Goal: Task Accomplishment & Management: Use online tool/utility

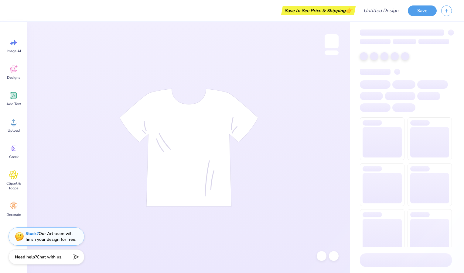
click at [419, 12] on button "Save" at bounding box center [422, 10] width 29 height 11
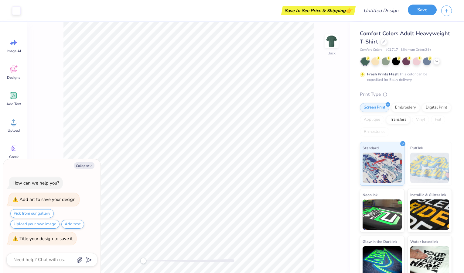
click at [418, 12] on button "Save" at bounding box center [422, 10] width 29 height 11
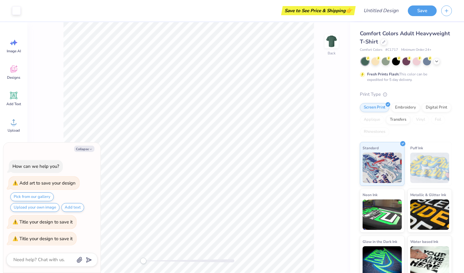
click at [320, 8] on div "Save to See Price & Shipping 👉" at bounding box center [318, 10] width 71 height 9
click at [17, 12] on div at bounding box center [16, 10] width 8 height 8
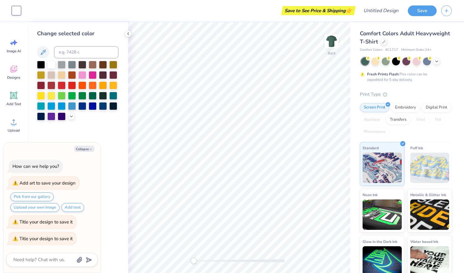
click at [61, 238] on div "Title your design to save it" at bounding box center [45, 238] width 53 height 6
click at [411, 10] on button "Save" at bounding box center [422, 10] width 29 height 11
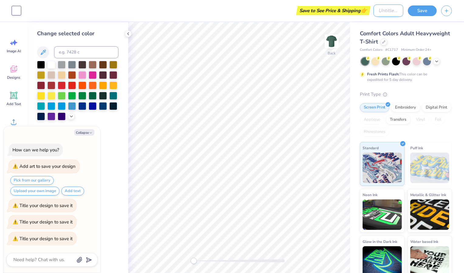
type textarea "x"
click at [385, 9] on input "Design Title" at bounding box center [388, 11] width 30 height 12
type input "A"
type textarea "x"
type input "AA"
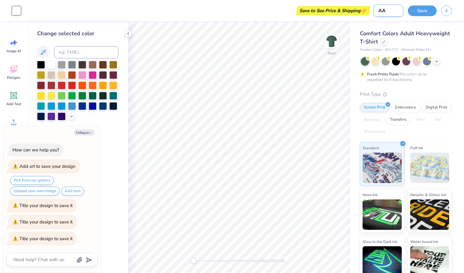
type textarea "x"
type input "AAH"
type textarea "x"
type input "AAH"
click at [420, 13] on button "Save" at bounding box center [422, 10] width 29 height 11
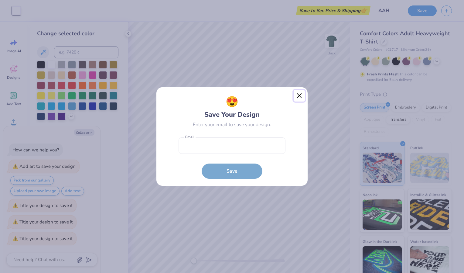
click at [300, 96] on button "Close" at bounding box center [299, 96] width 12 height 12
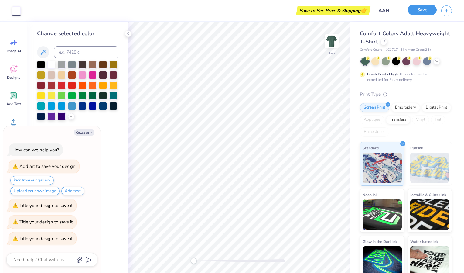
click at [422, 9] on button "Save" at bounding box center [422, 10] width 29 height 11
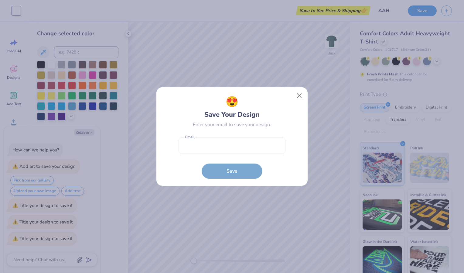
click at [232, 172] on form "Email is a required field Email Save" at bounding box center [231, 156] width 107 height 45
click at [298, 93] on button "Close" at bounding box center [299, 96] width 12 height 12
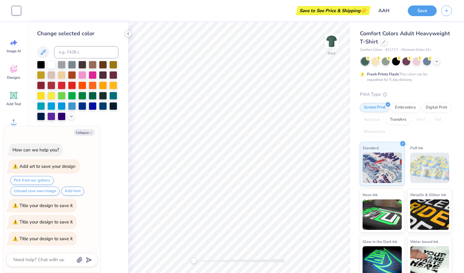
click at [131, 32] on div at bounding box center [128, 33] width 7 height 7
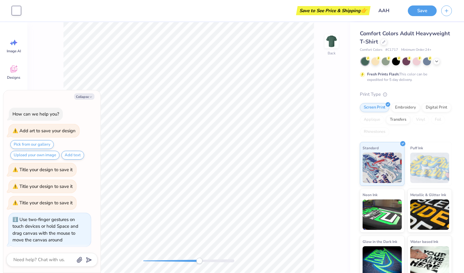
drag, startPoint x: 141, startPoint y: 261, endPoint x: 199, endPoint y: 262, distance: 58.0
click at [199, 262] on div "Accessibility label" at bounding box center [199, 260] width 6 height 6
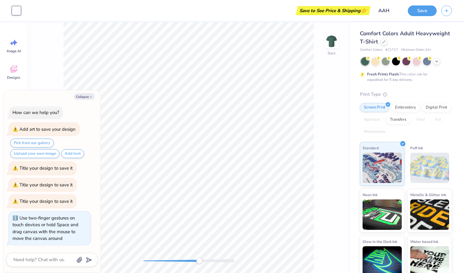
drag, startPoint x: 199, startPoint y: 262, endPoint x: 81, endPoint y: 263, distance: 117.8
click at [81, 263] on body "Art colors Save to See Price & Shipping 👉 Design Title AAH Save Image AI Design…" at bounding box center [232, 136] width 464 height 273
click at [80, 93] on div "Collapse How can we help you? Add art to save your design Pick from our gallery…" at bounding box center [51, 181] width 97 height 182
click at [84, 96] on button "Collapse" at bounding box center [84, 96] width 20 height 6
type textarea "x"
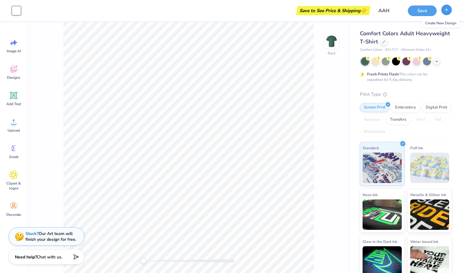
click at [449, 10] on icon "button" at bounding box center [446, 9] width 5 height 5
